Goal: Complete application form

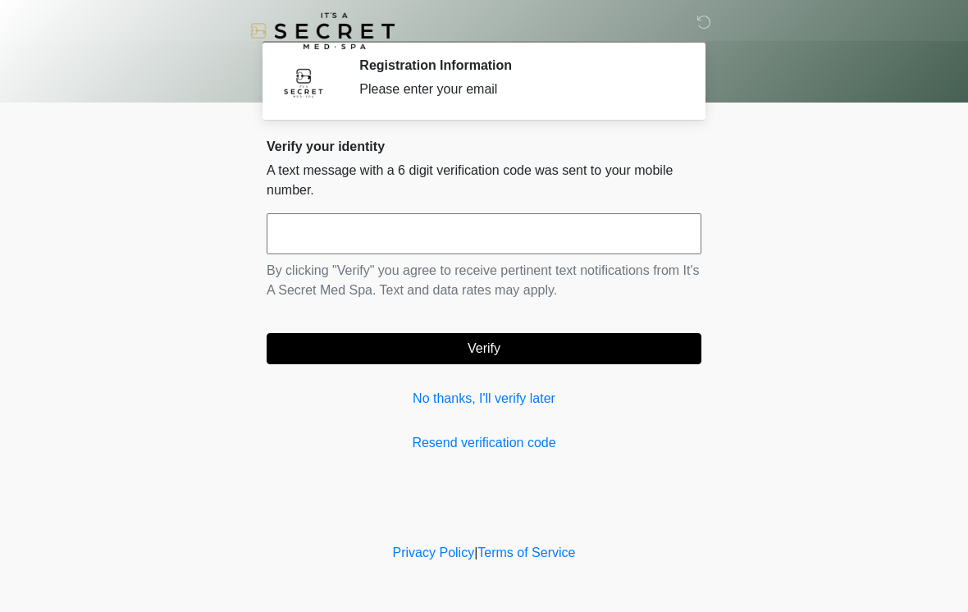
click at [563, 210] on div "Verify your identity A text message with a 6 digit verification code was sent t…" at bounding box center [484, 296] width 435 height 314
click at [602, 225] on input "text" at bounding box center [484, 233] width 435 height 41
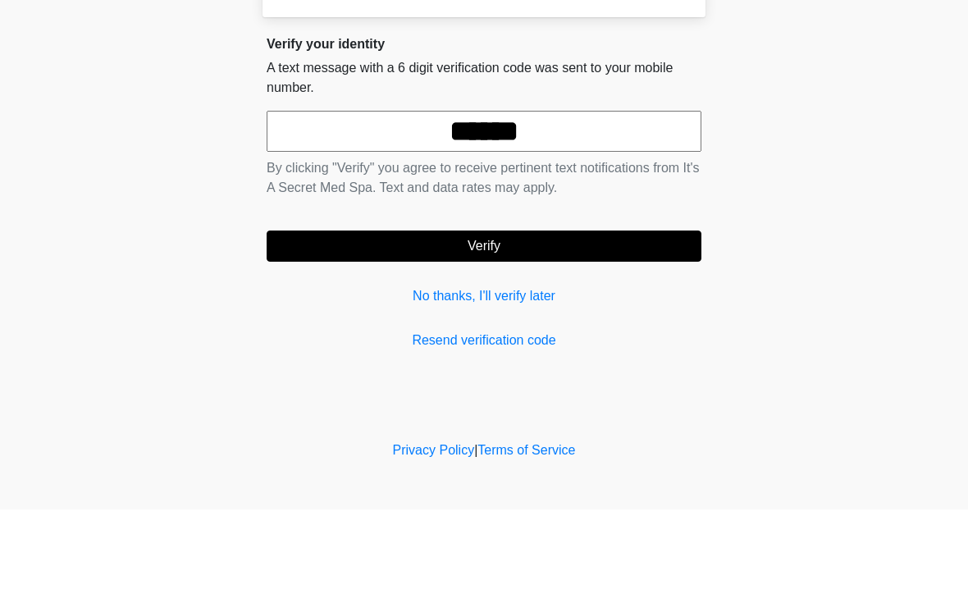
type input "******"
click at [601, 333] on button "Verify" at bounding box center [484, 348] width 435 height 31
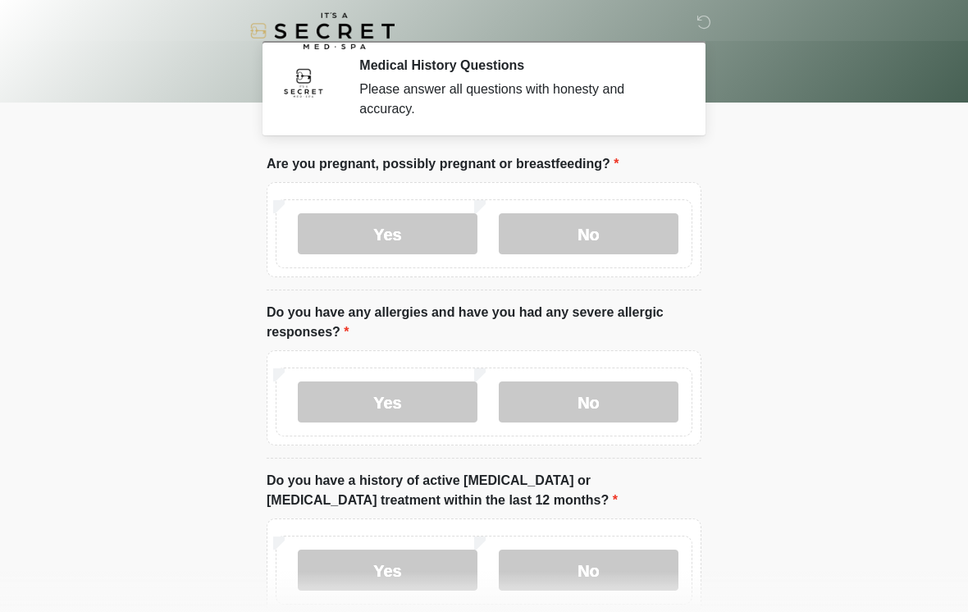
click at [620, 245] on label "No" at bounding box center [589, 233] width 180 height 41
click at [637, 411] on label "No" at bounding box center [589, 402] width 180 height 41
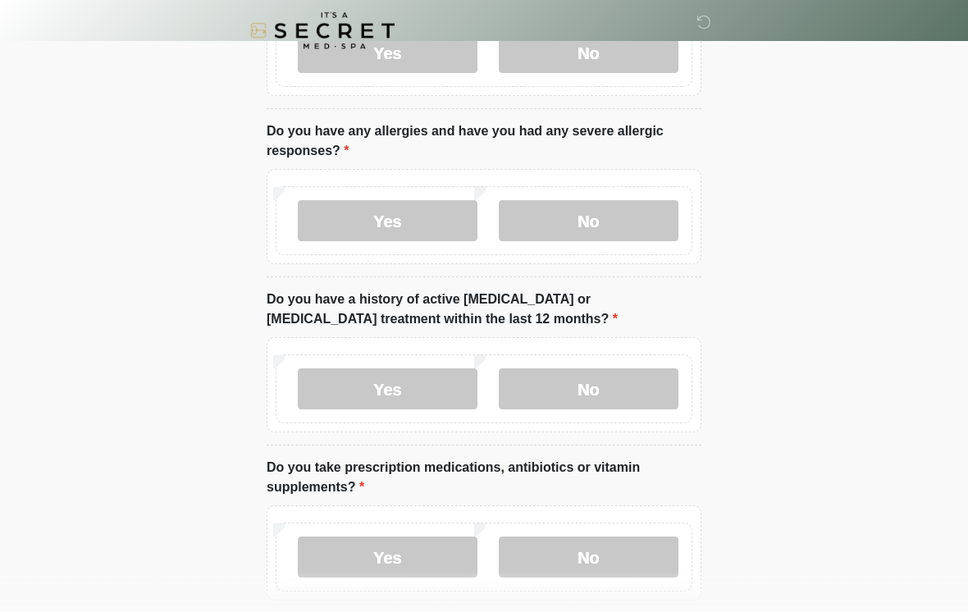
scroll to position [185, 0]
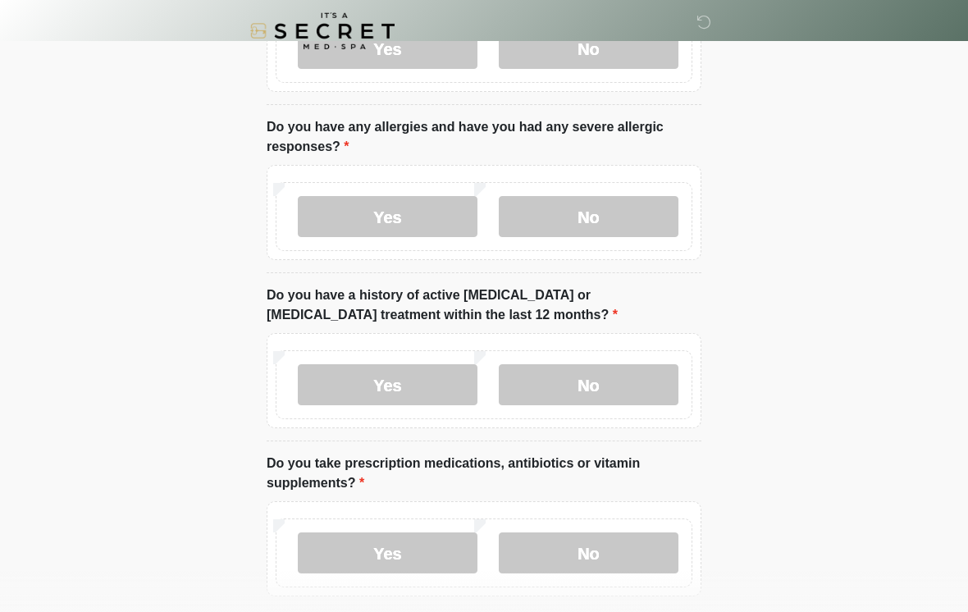
click at [628, 374] on label "No" at bounding box center [589, 384] width 180 height 41
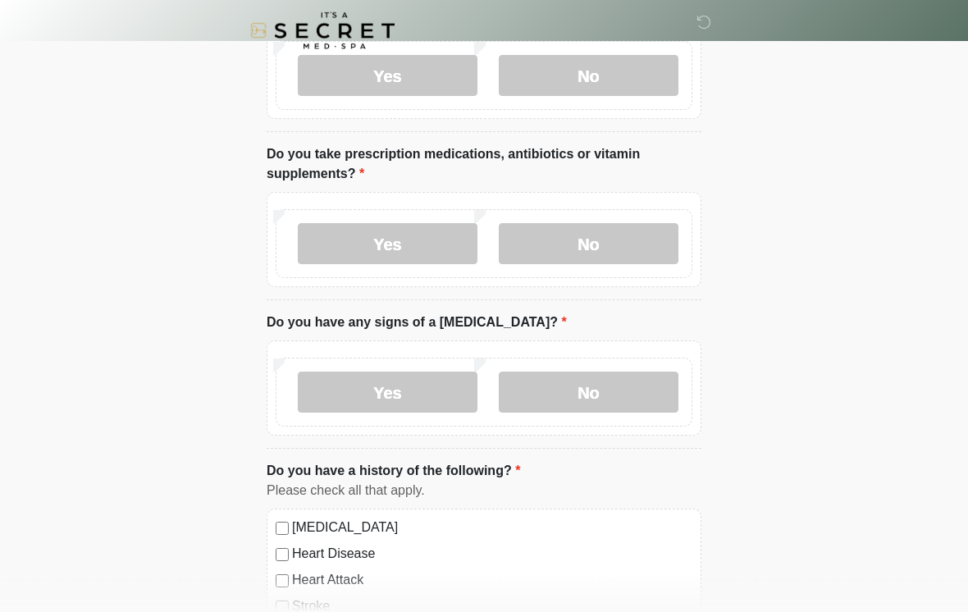
scroll to position [495, 0]
click at [646, 242] on label "No" at bounding box center [589, 243] width 180 height 41
click at [633, 399] on label "No" at bounding box center [589, 392] width 180 height 41
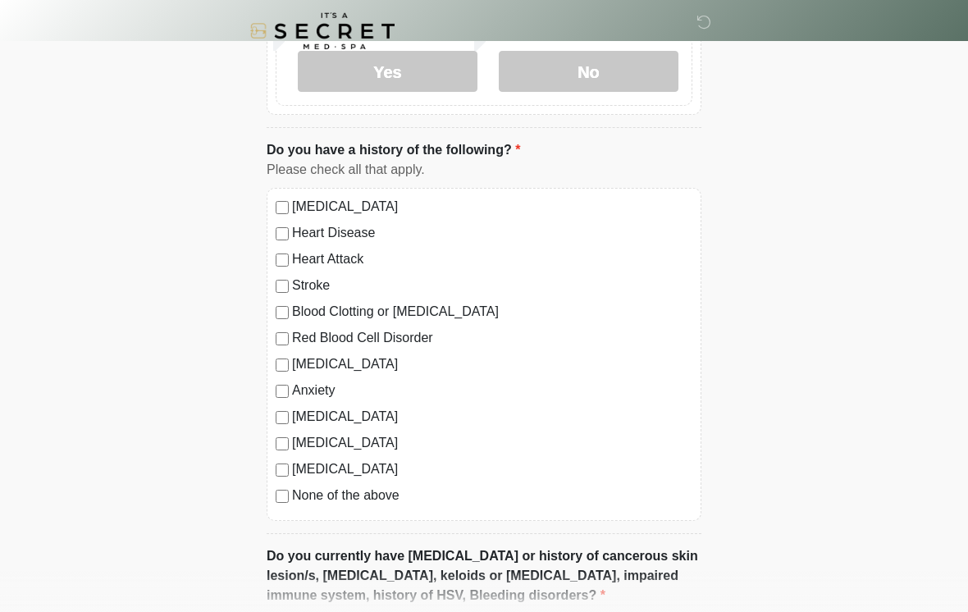
scroll to position [821, 0]
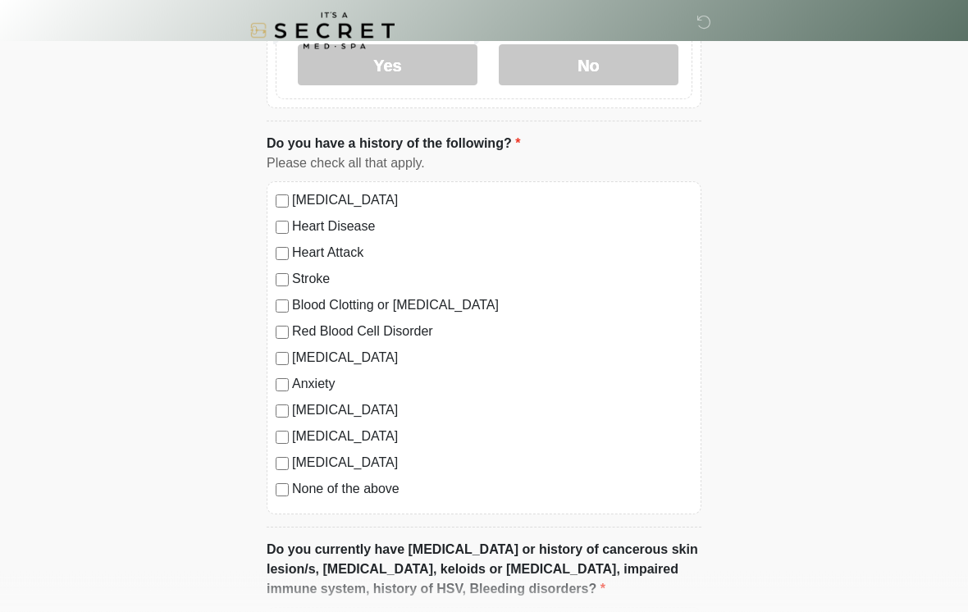
click at [379, 416] on label "[MEDICAL_DATA]" at bounding box center [492, 411] width 400 height 20
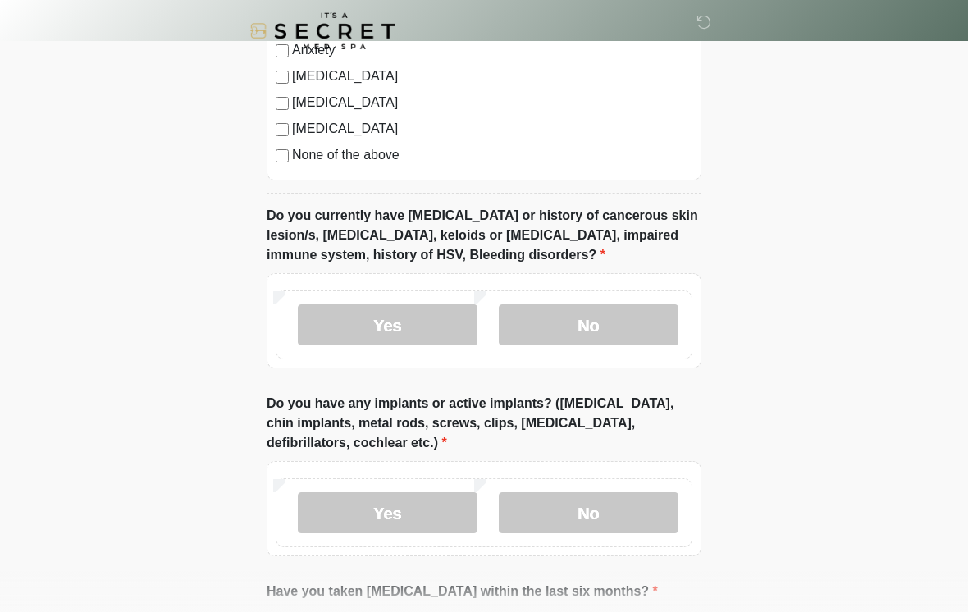
scroll to position [1158, 0]
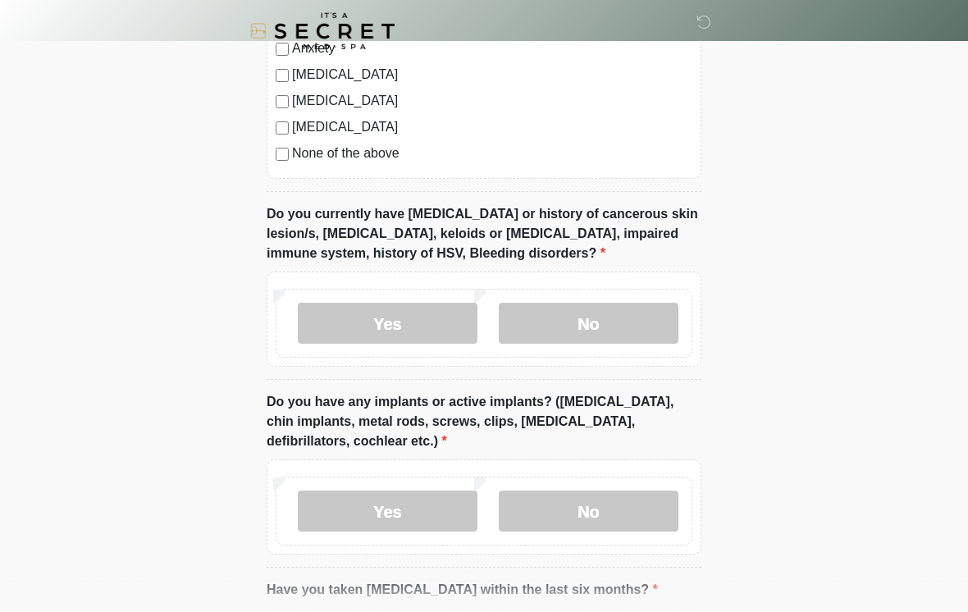
click at [652, 313] on label "No" at bounding box center [589, 323] width 180 height 41
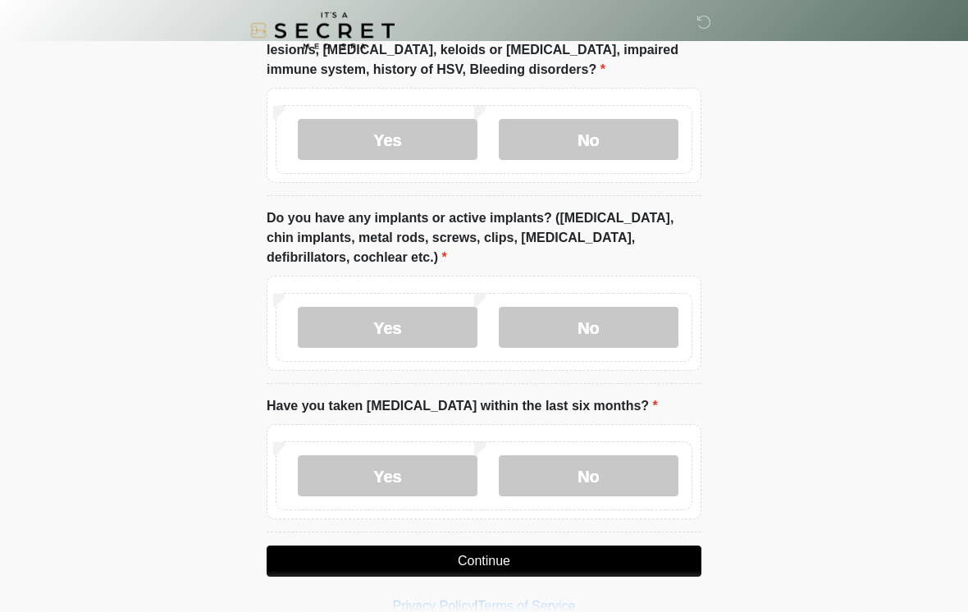
scroll to position [1366, 0]
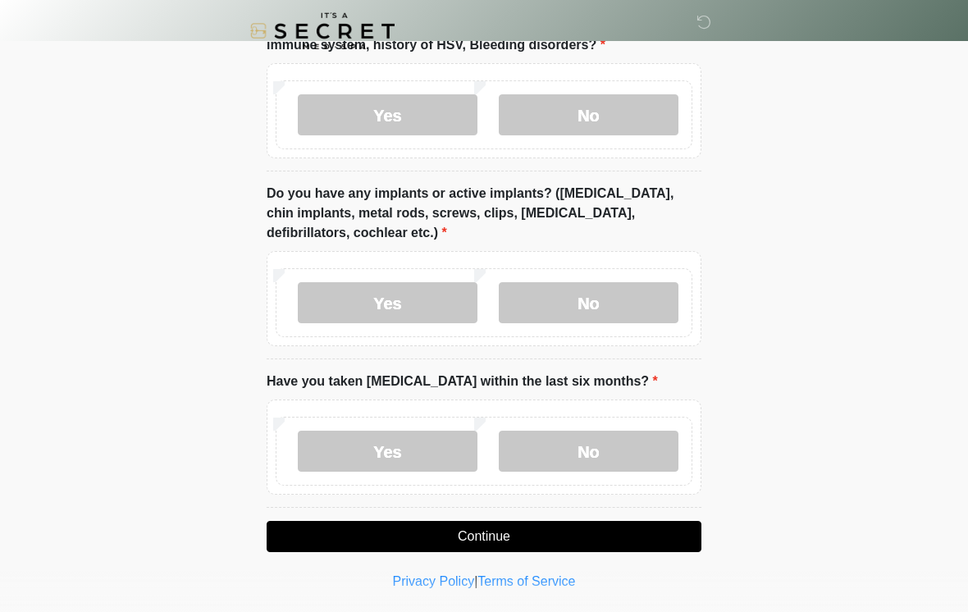
click at [410, 295] on label "Yes" at bounding box center [388, 302] width 180 height 41
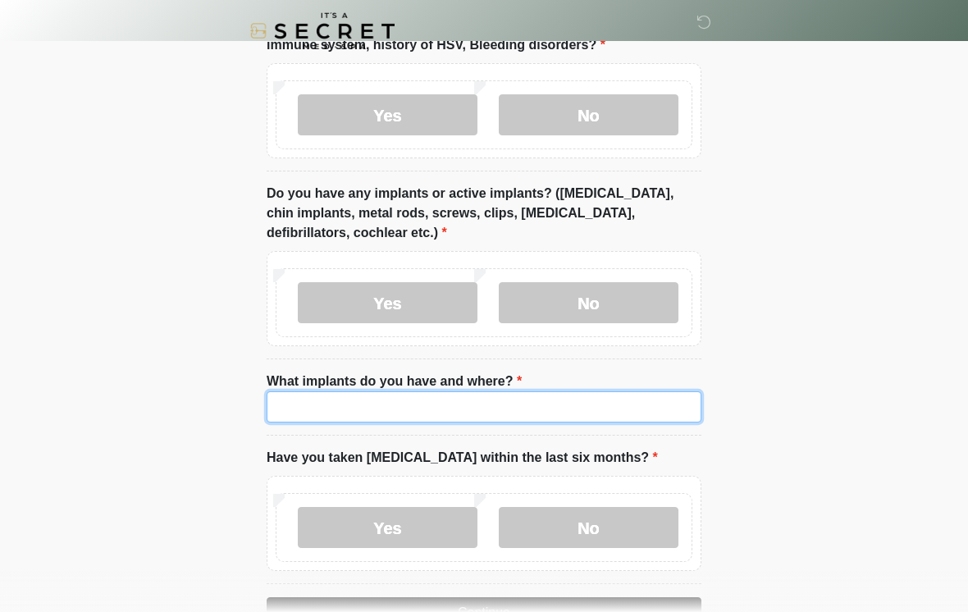
click at [622, 403] on input "What implants do you have and where?" at bounding box center [484, 406] width 435 height 31
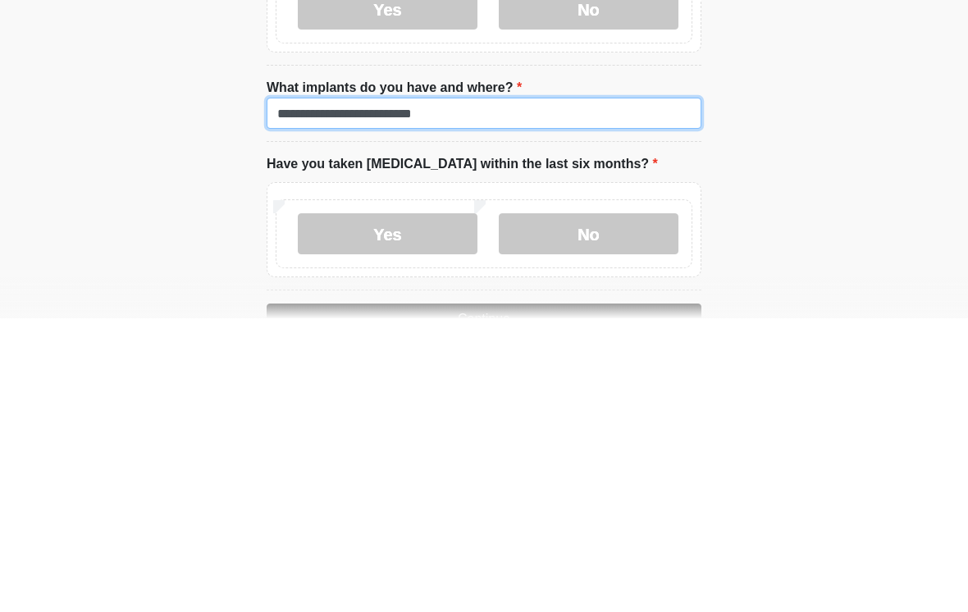
type input "**********"
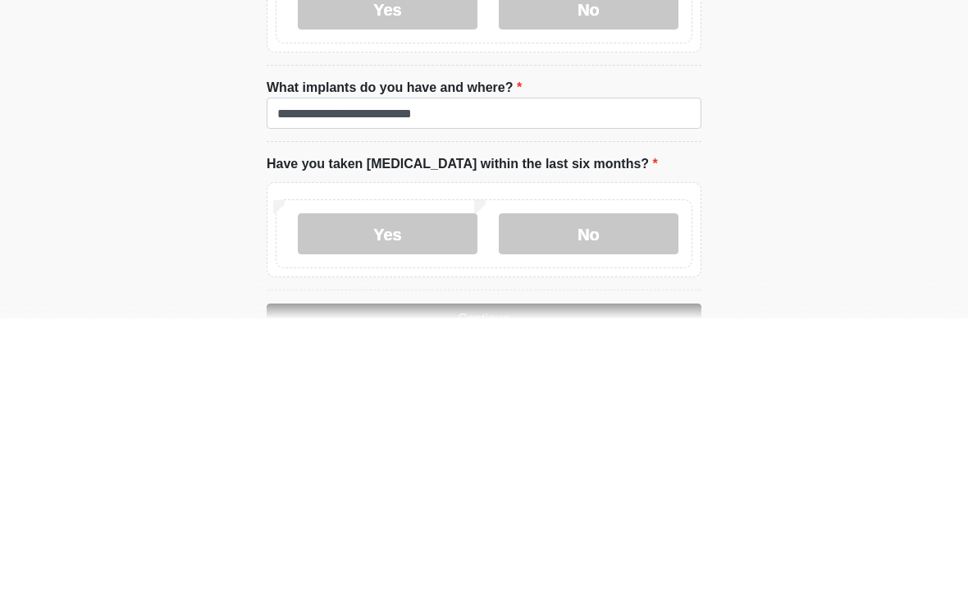
click at [634, 507] on label "No" at bounding box center [589, 527] width 180 height 41
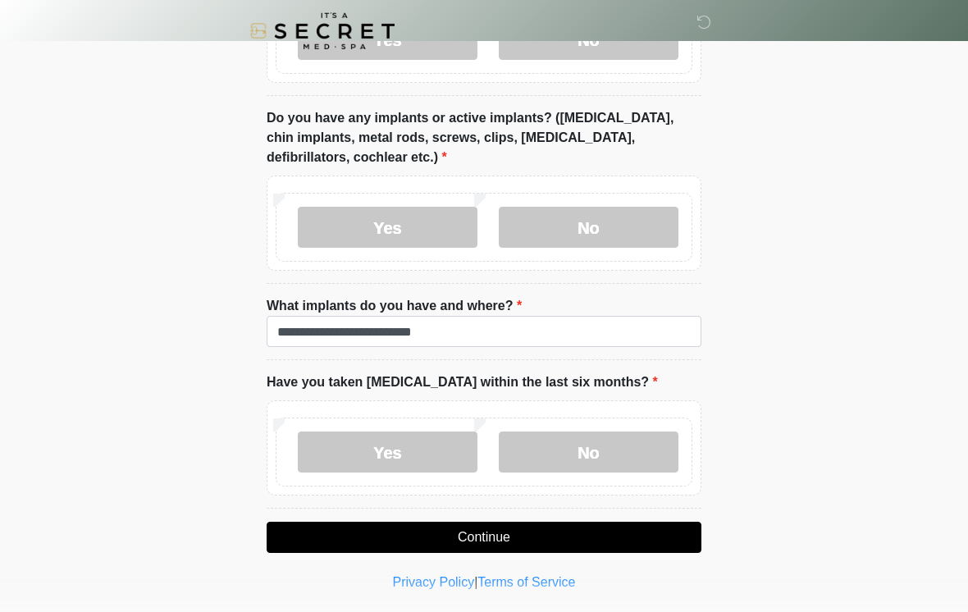
click at [583, 528] on button "Continue" at bounding box center [484, 537] width 435 height 31
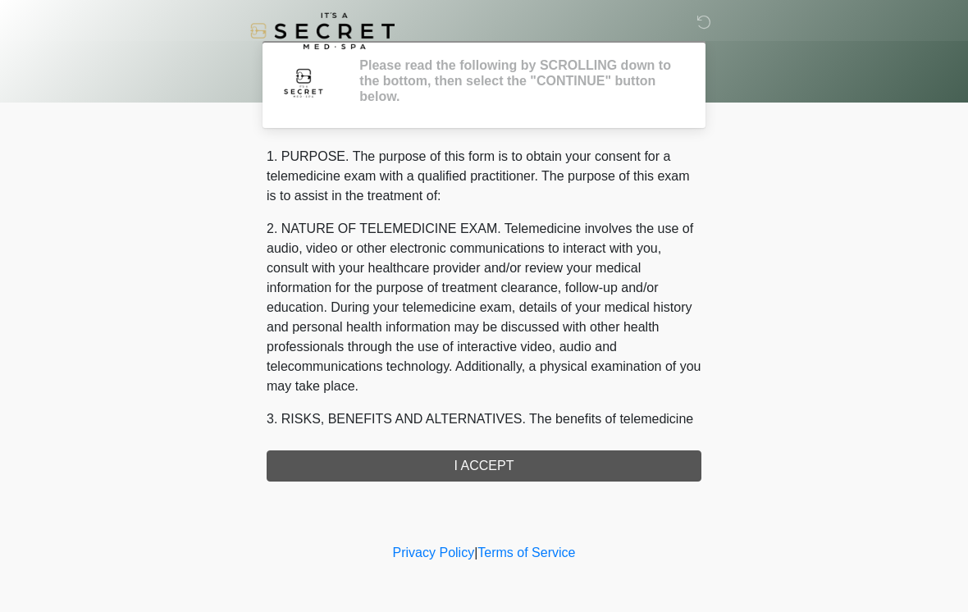
scroll to position [0, 0]
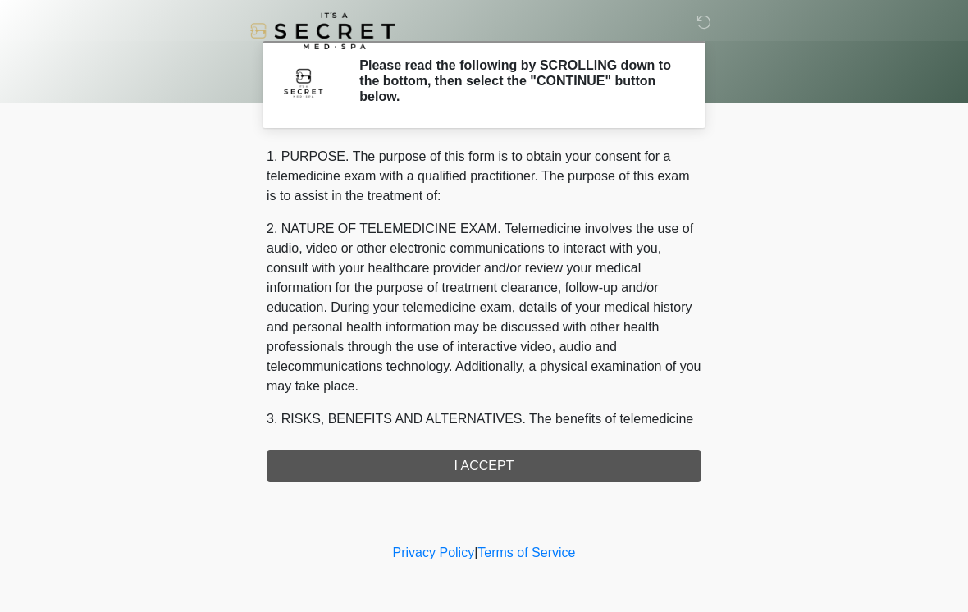
click at [583, 478] on div "1. PURPOSE. The purpose of this form is to obtain your consent for a telemedici…" at bounding box center [484, 314] width 435 height 335
click at [619, 461] on div "1. PURPOSE. The purpose of this form is to obtain your consent for a telemedici…" at bounding box center [484, 314] width 435 height 335
click at [506, 464] on div "1. PURPOSE. The purpose of this form is to obtain your consent for a telemedici…" at bounding box center [484, 314] width 435 height 335
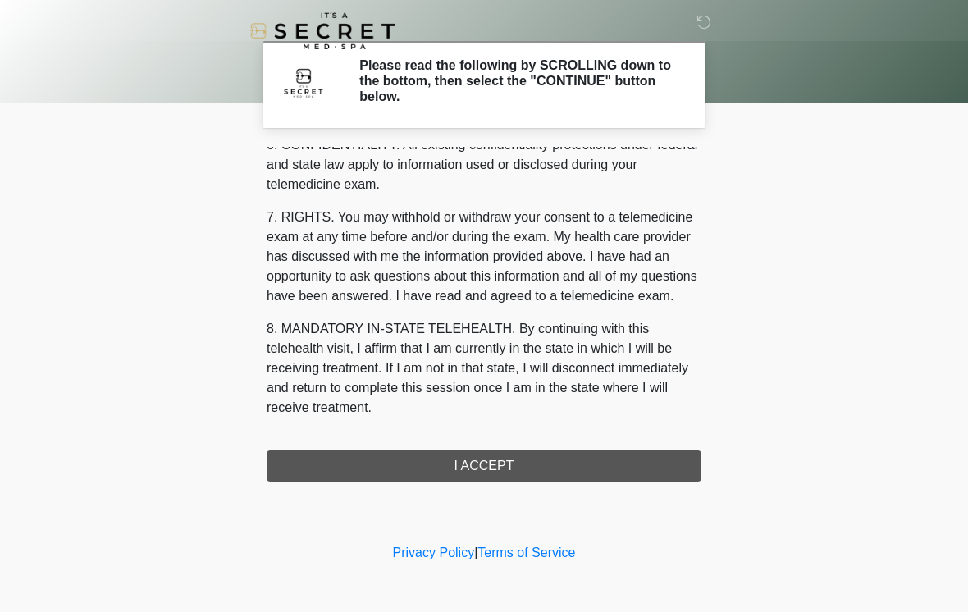
click at [503, 473] on button "I ACCEPT" at bounding box center [484, 466] width 435 height 31
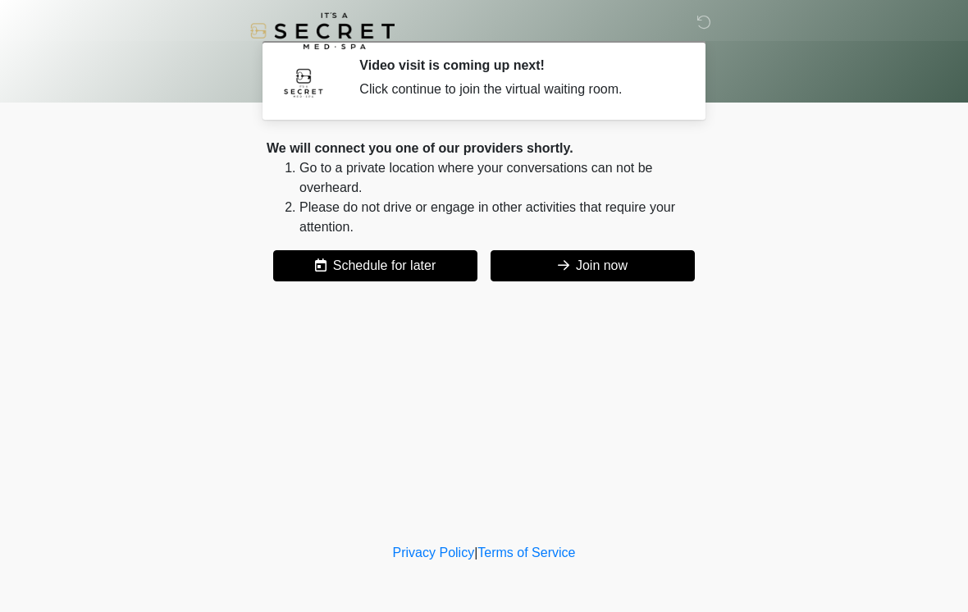
click at [646, 256] on button "Join now" at bounding box center [593, 265] width 204 height 31
